Goal: Transaction & Acquisition: Purchase product/service

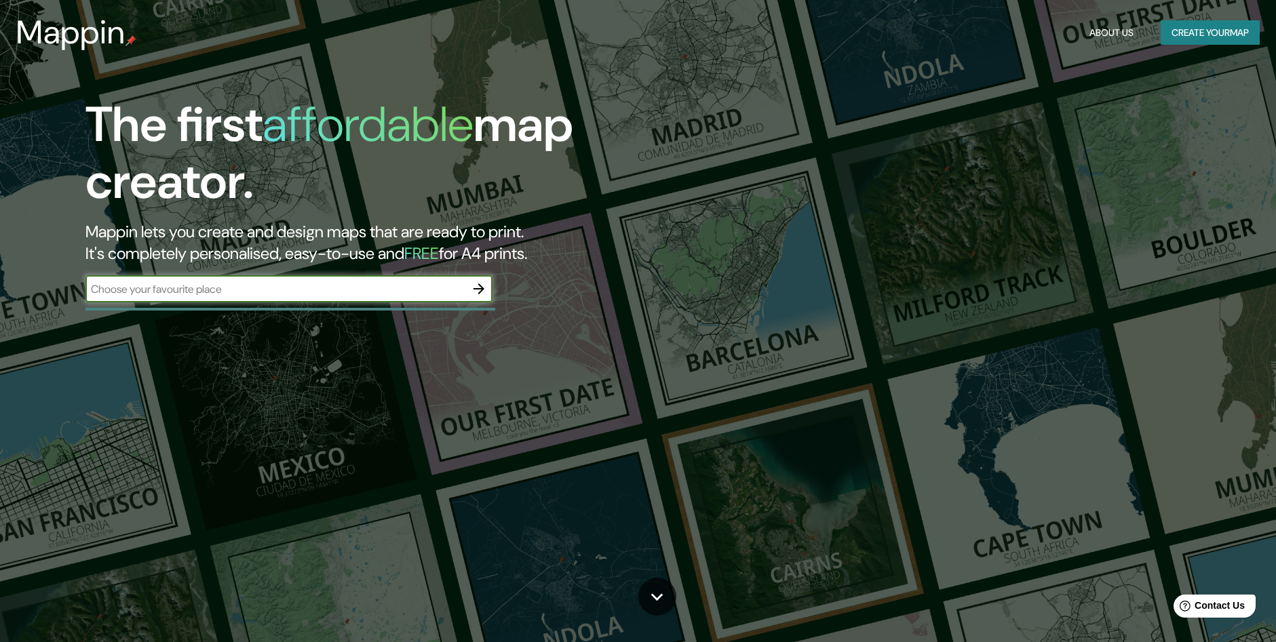
click at [398, 291] on input "text" at bounding box center [275, 290] width 380 height 16
type input "[GEOGRAPHIC_DATA]"
click at [484, 289] on icon "button" at bounding box center [479, 289] width 11 height 11
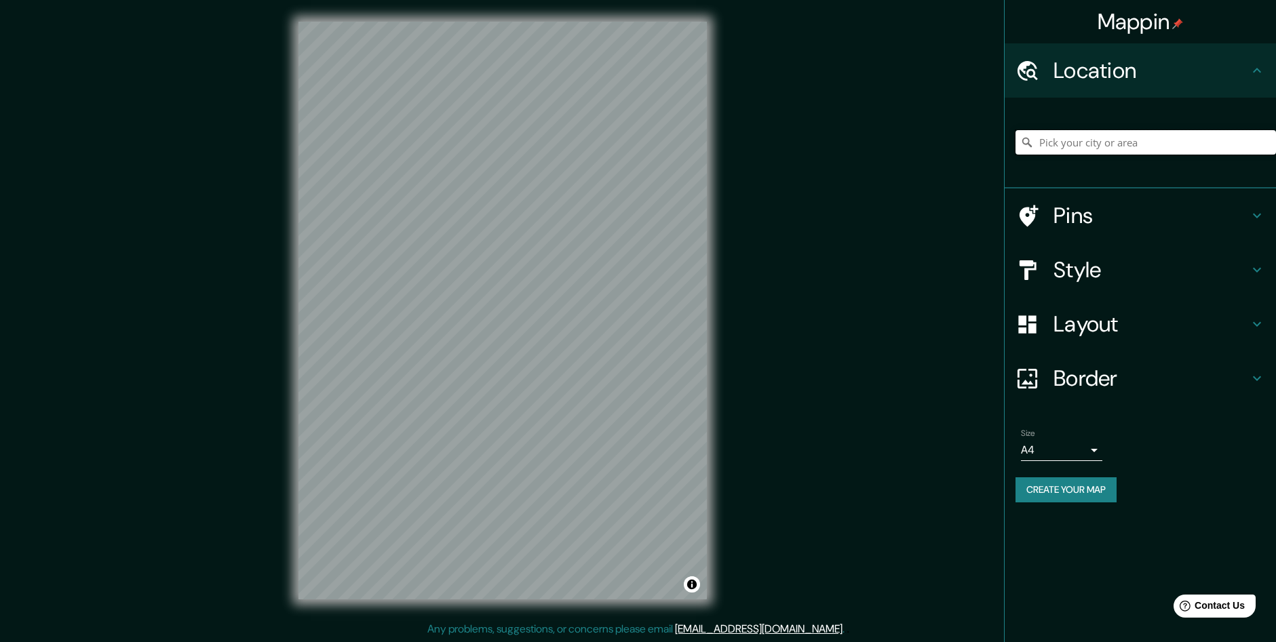
click at [1148, 135] on input "Pick your city or area" at bounding box center [1146, 142] width 261 height 24
type input "m"
click at [1170, 149] on input "[GEOGRAPHIC_DATA], [GEOGRAPHIC_DATA], [GEOGRAPHIC_DATA]" at bounding box center [1146, 142] width 261 height 24
click at [1161, 146] on input "[GEOGRAPHIC_DATA], [GEOGRAPHIC_DATA], [GEOGRAPHIC_DATA]" at bounding box center [1146, 142] width 261 height 24
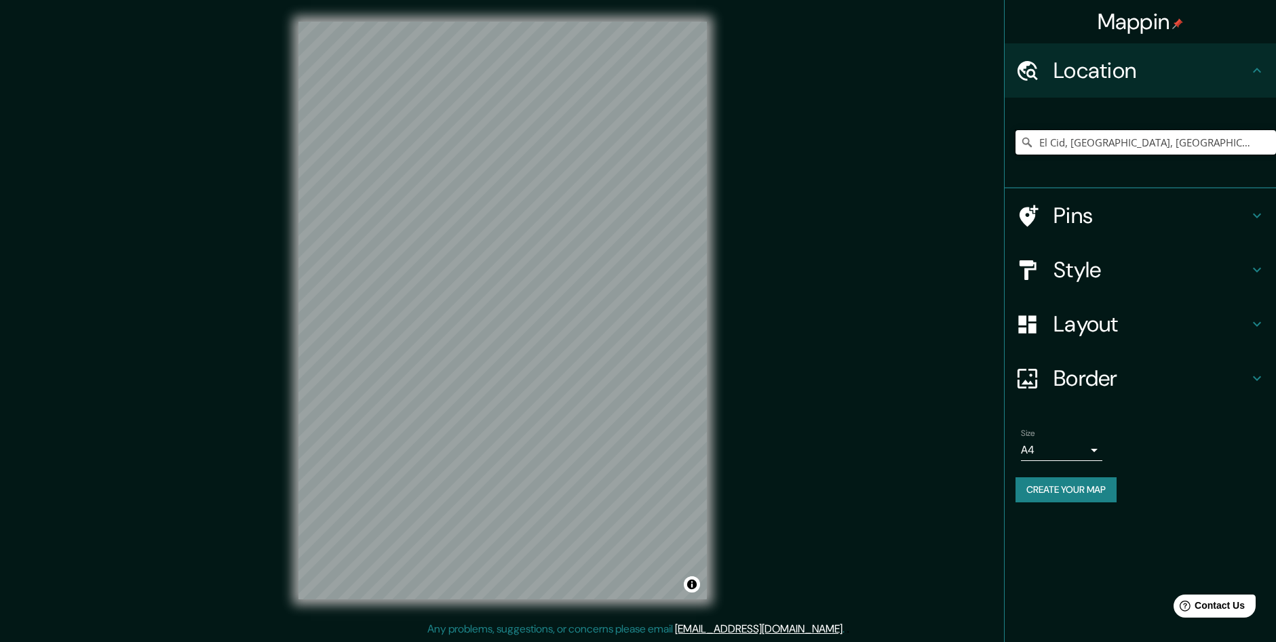
click at [1166, 136] on input "El Cid, Hidalgo, México" at bounding box center [1146, 142] width 261 height 24
type input "E"
click at [1169, 146] on input "Mazatlán, Guerrero, México" at bounding box center [1146, 142] width 261 height 24
click at [1172, 144] on input "Mazatlán, Guerrero, México" at bounding box center [1146, 142] width 261 height 24
type input "[GEOGRAPHIC_DATA], [GEOGRAPHIC_DATA], [GEOGRAPHIC_DATA]"
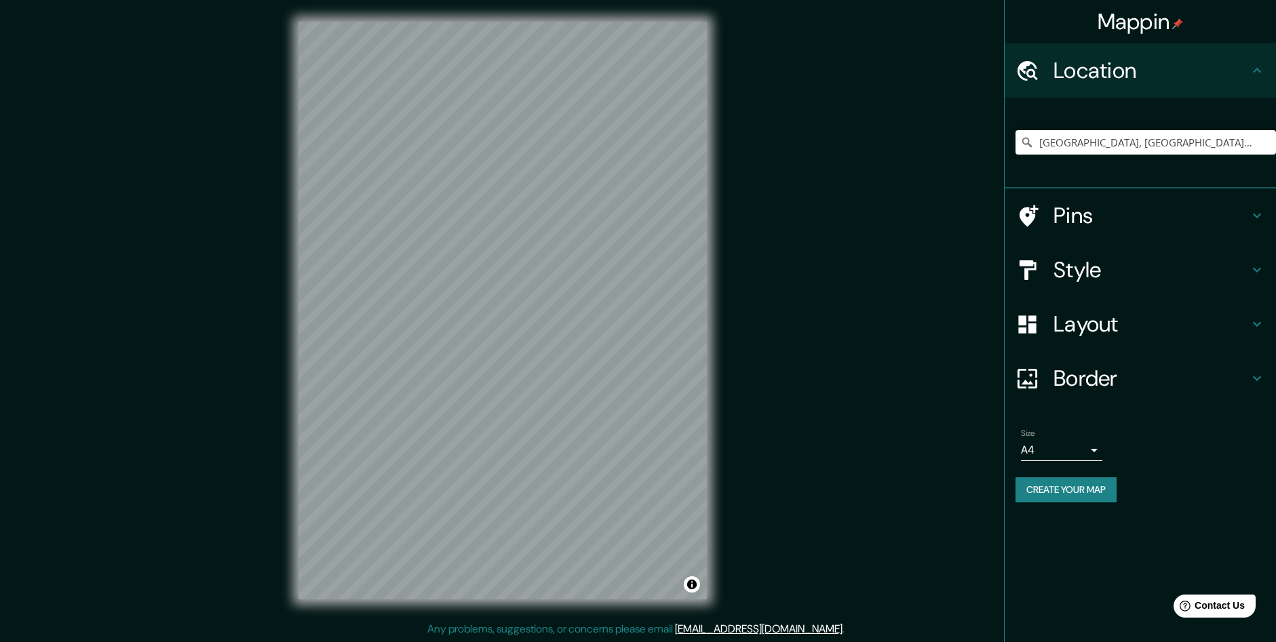
click at [1116, 266] on h4 "Style" at bounding box center [1151, 269] width 195 height 27
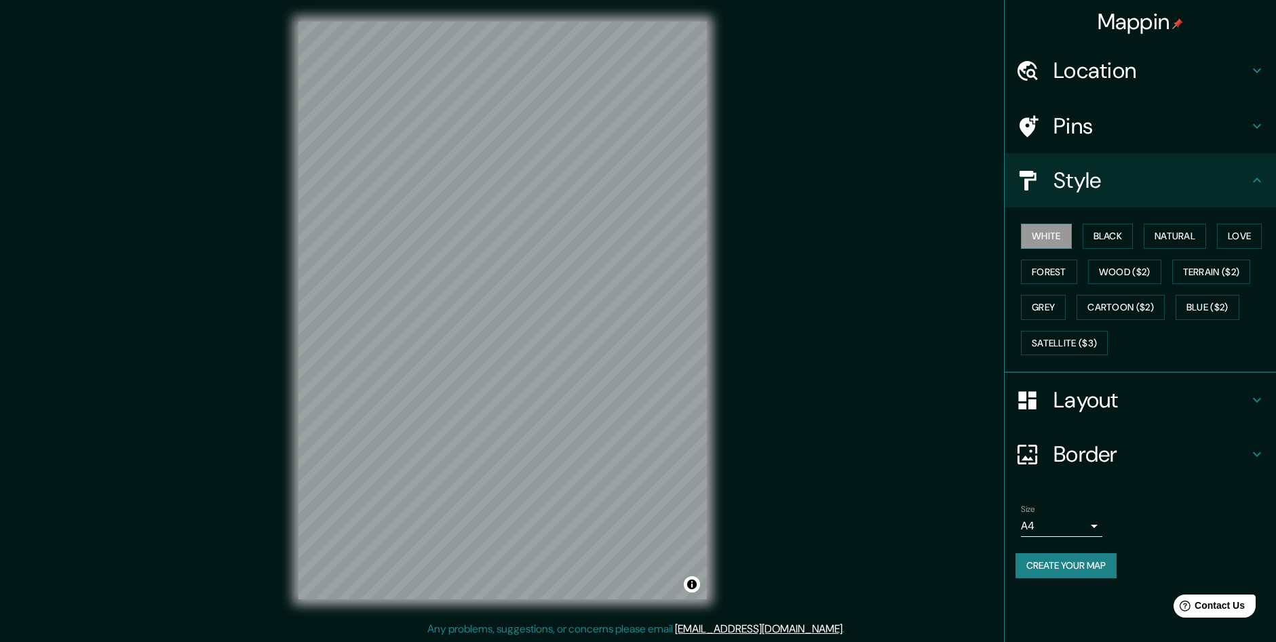
click at [1123, 193] on h4 "Style" at bounding box center [1151, 180] width 195 height 27
click at [1114, 403] on h4 "Layout" at bounding box center [1151, 400] width 195 height 27
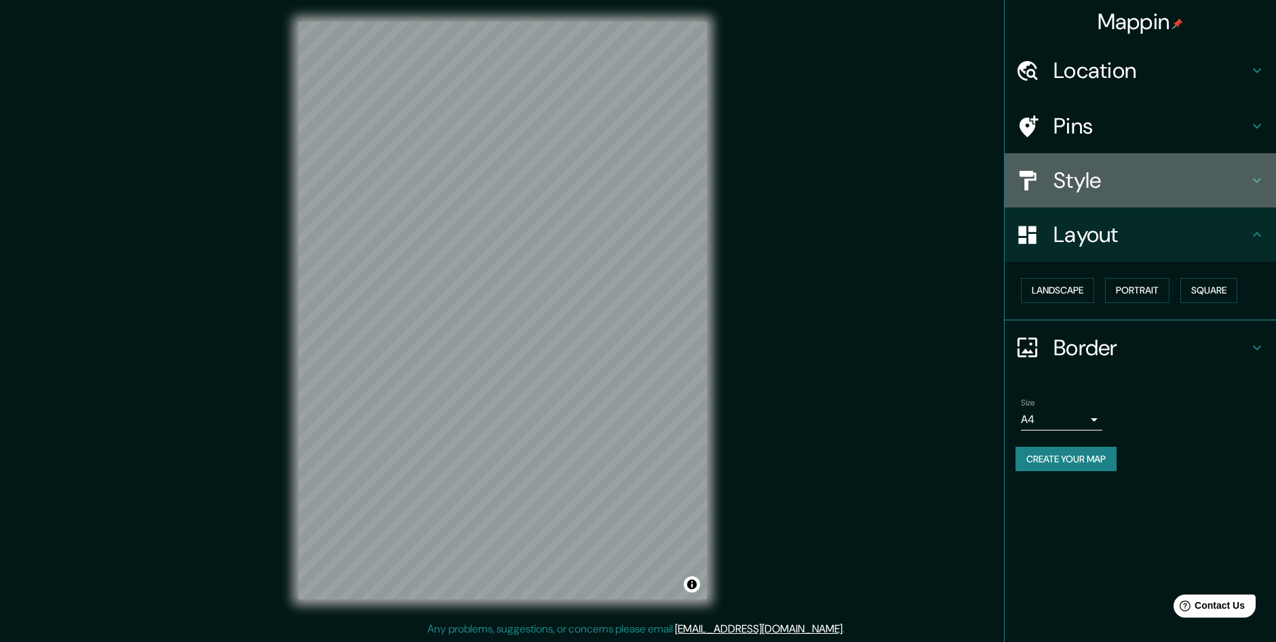
click at [1114, 199] on div "Style" at bounding box center [1140, 180] width 271 height 54
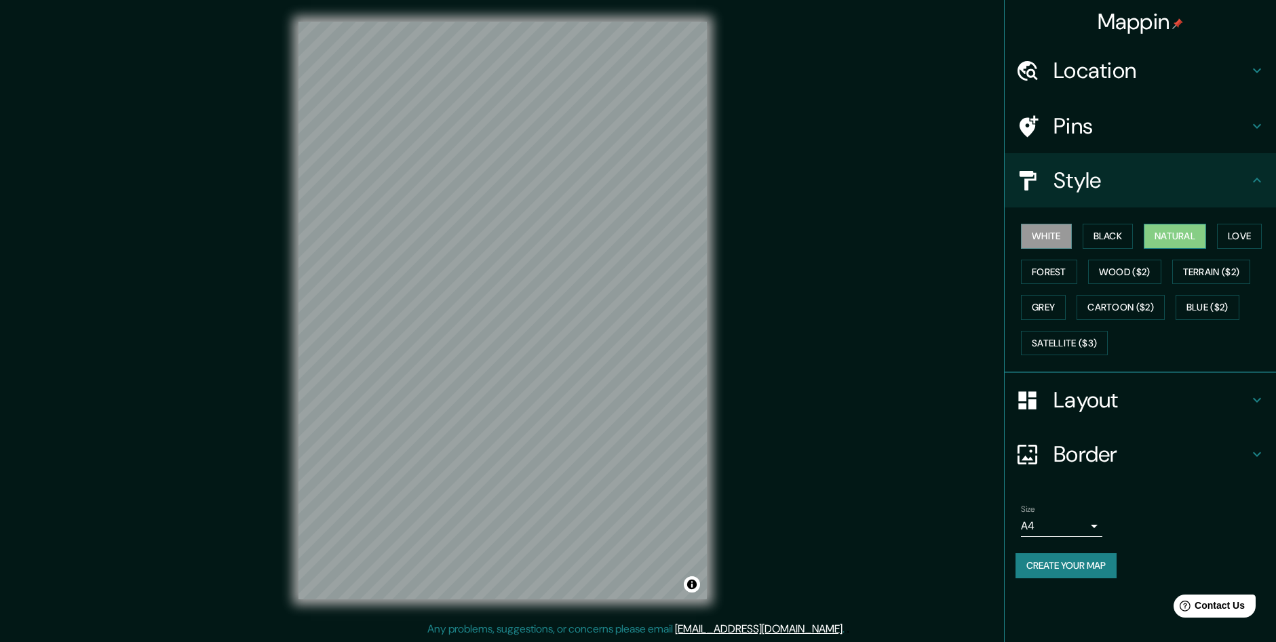
click at [1190, 235] on button "Natural" at bounding box center [1175, 236] width 62 height 25
click at [1120, 266] on button "Wood ($2)" at bounding box center [1124, 272] width 73 height 25
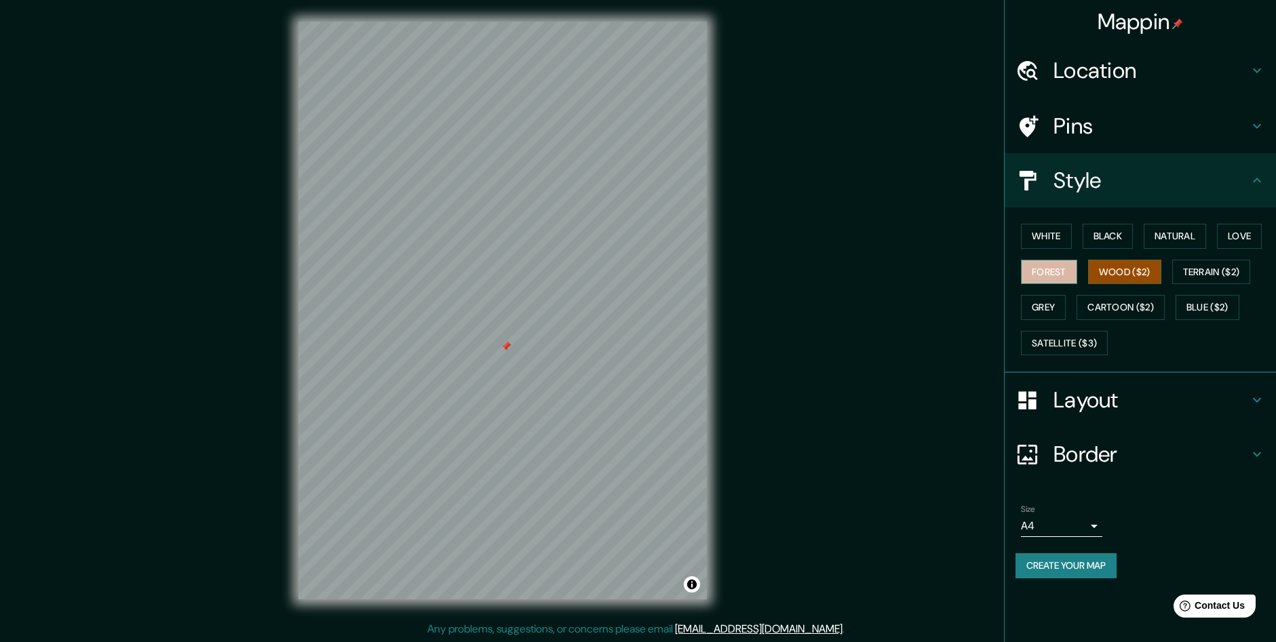
click at [1061, 267] on button "Forest" at bounding box center [1049, 272] width 56 height 25
click at [1174, 234] on button "Natural" at bounding box center [1175, 236] width 62 height 25
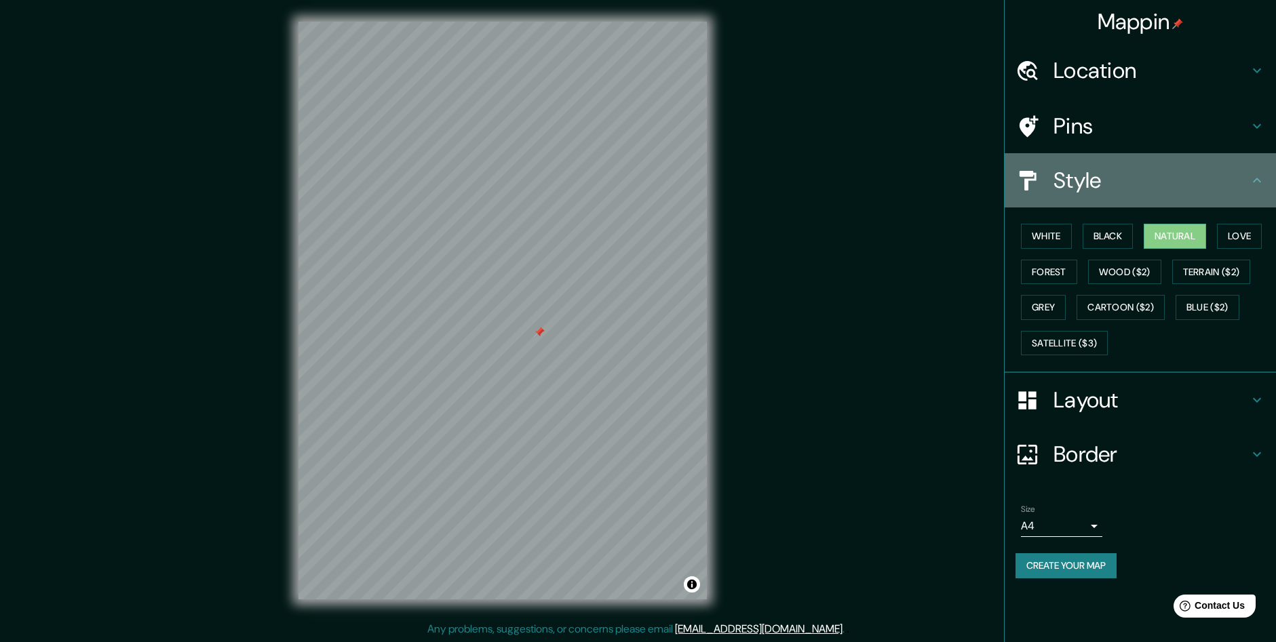
click at [1256, 185] on icon at bounding box center [1257, 180] width 16 height 16
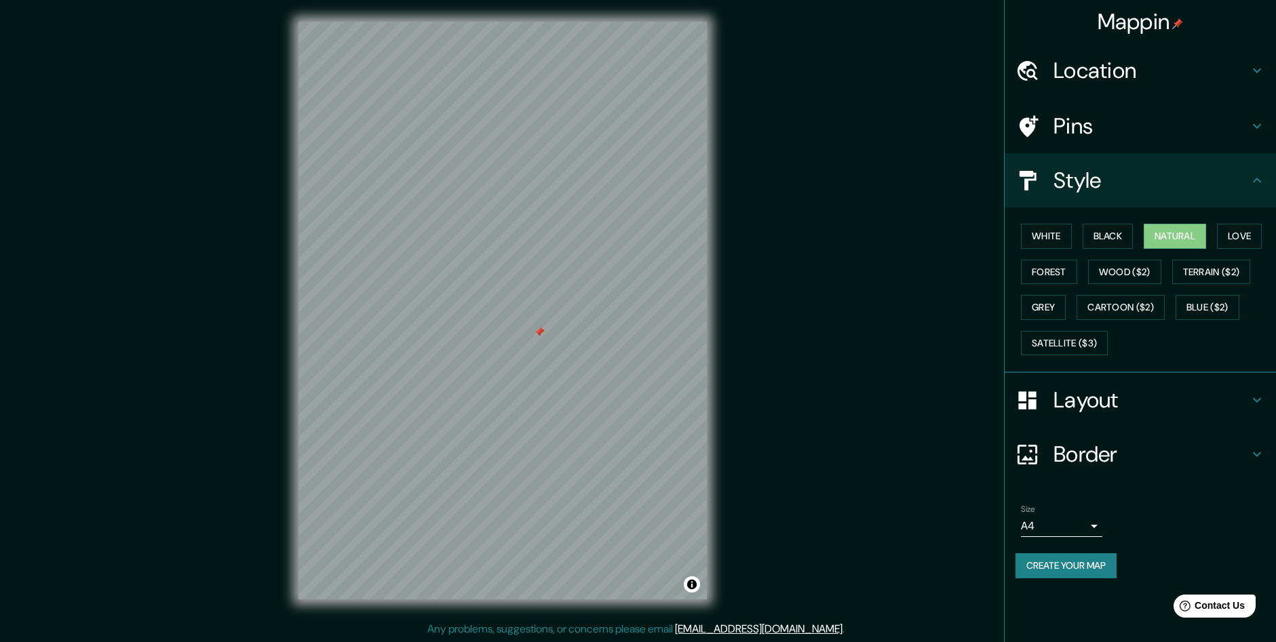
click at [1049, 576] on button "Create your map" at bounding box center [1066, 566] width 101 height 25
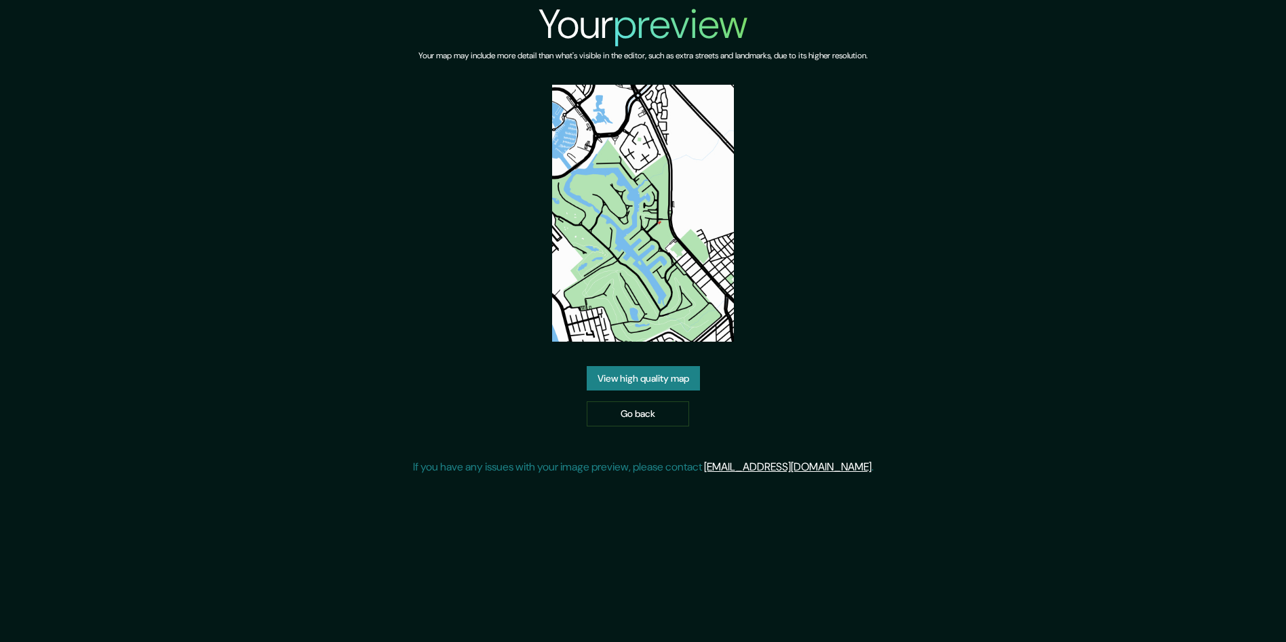
click at [653, 366] on link "View high quality map" at bounding box center [643, 378] width 113 height 25
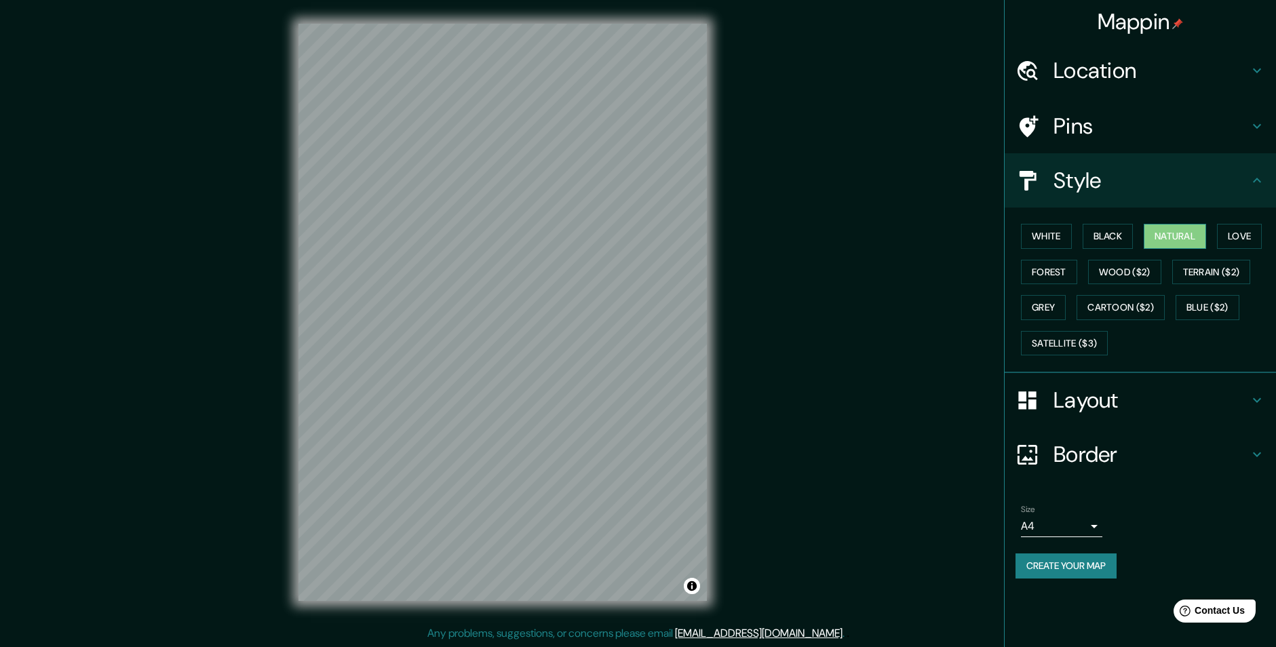
click at [1156, 237] on button "Natural" at bounding box center [1175, 236] width 62 height 25
click at [1063, 236] on button "White" at bounding box center [1046, 236] width 51 height 25
click at [1043, 237] on button "White" at bounding box center [1046, 236] width 51 height 25
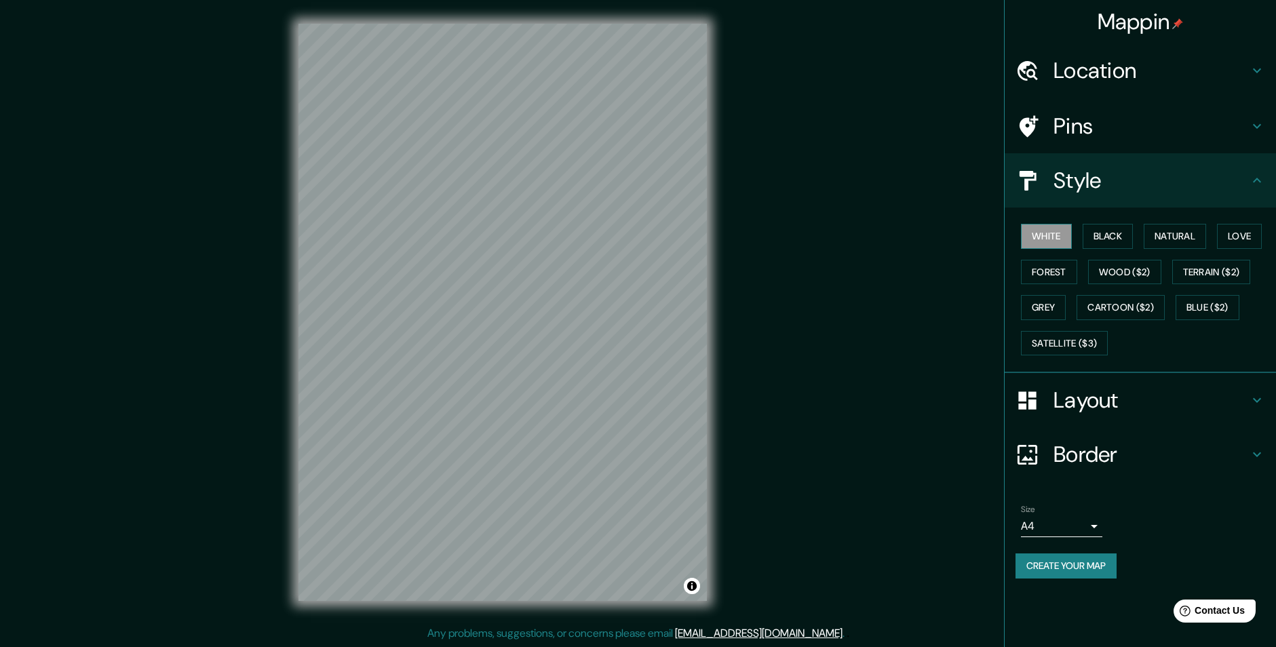
click at [1036, 239] on button "White" at bounding box center [1046, 236] width 51 height 25
click at [1129, 237] on button "Black" at bounding box center [1108, 236] width 51 height 25
click at [1048, 278] on button "Forest" at bounding box center [1049, 272] width 56 height 25
click at [1050, 305] on button "Grey" at bounding box center [1043, 307] width 45 height 25
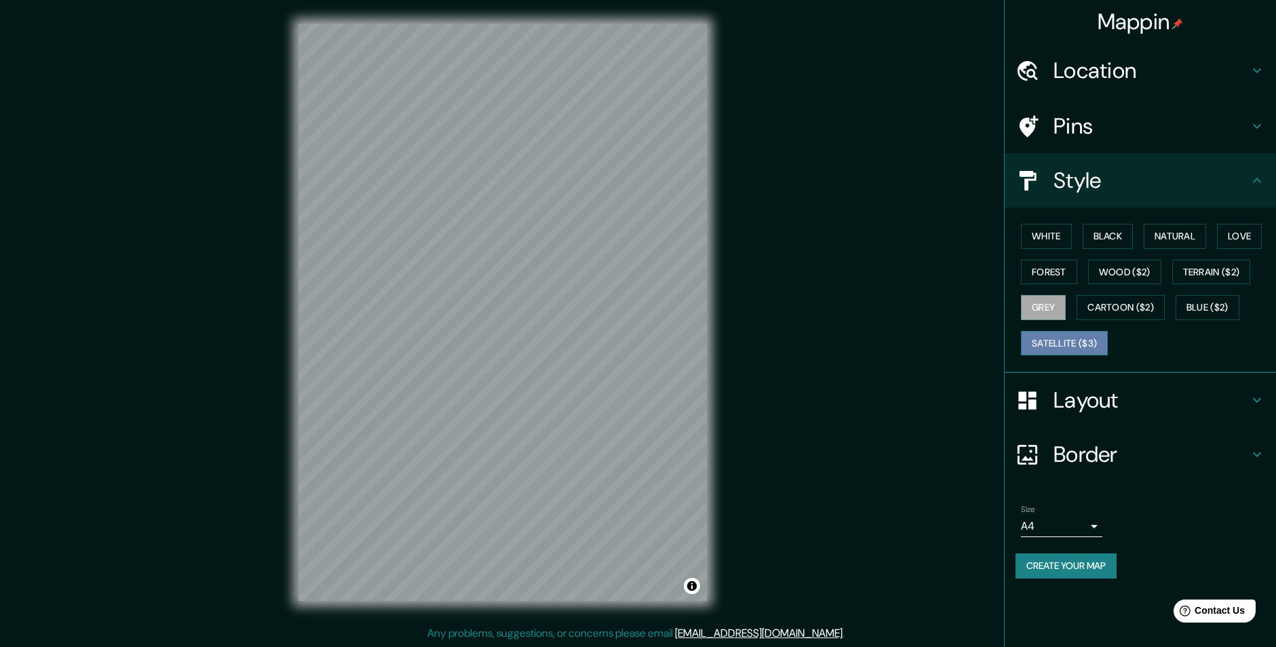
click at [1048, 342] on button "Satellite ($3)" at bounding box center [1064, 343] width 87 height 25
click at [1119, 245] on button "Black" at bounding box center [1108, 236] width 51 height 25
click at [1200, 267] on button "Terrain ($2)" at bounding box center [1211, 272] width 79 height 25
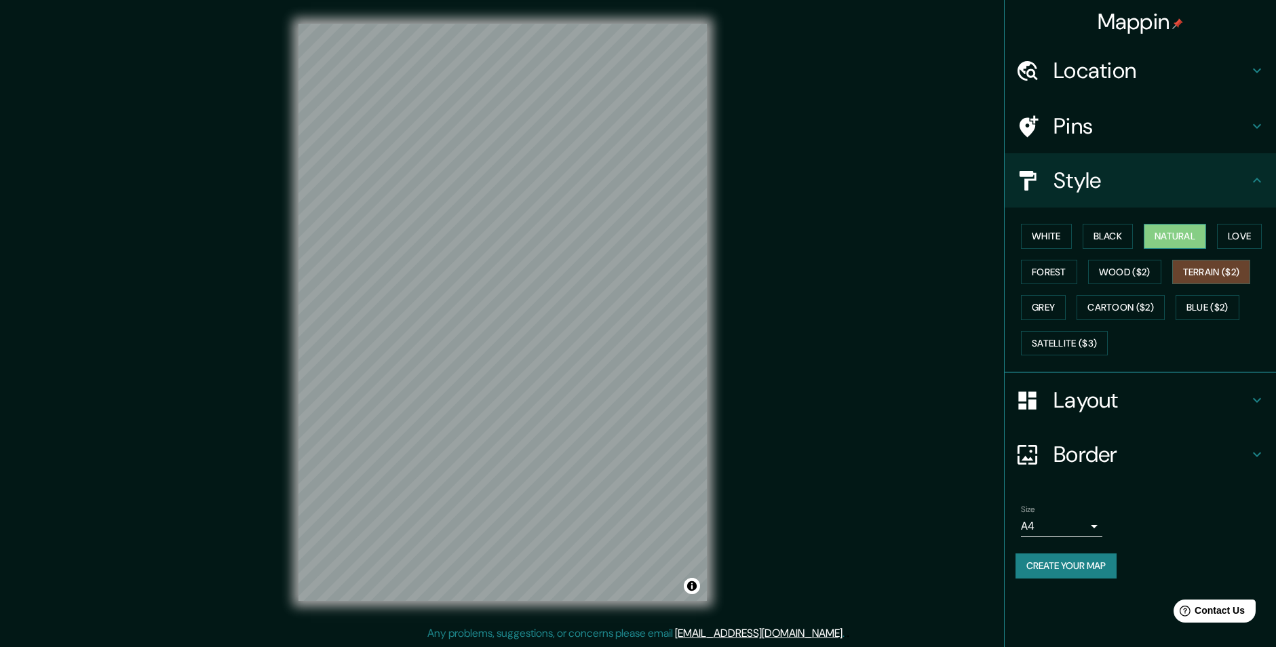
click at [1184, 241] on button "Natural" at bounding box center [1175, 236] width 62 height 25
click at [1064, 234] on button "White" at bounding box center [1046, 236] width 51 height 25
